Goal: Find specific page/section: Find specific page/section

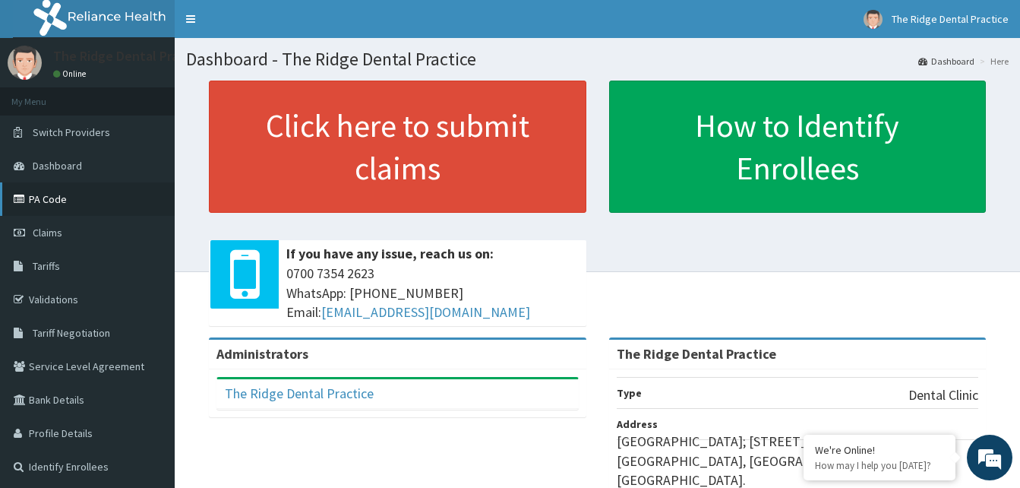
click at [51, 192] on link "PA Code" at bounding box center [87, 198] width 175 height 33
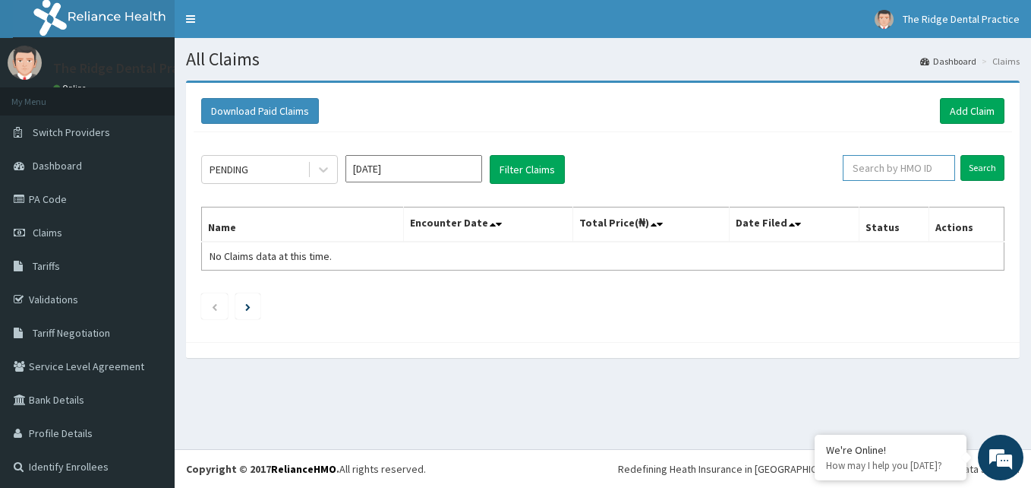
click at [860, 175] on input "text" at bounding box center [899, 168] width 112 height 26
